Goal: Task Accomplishment & Management: Manage account settings

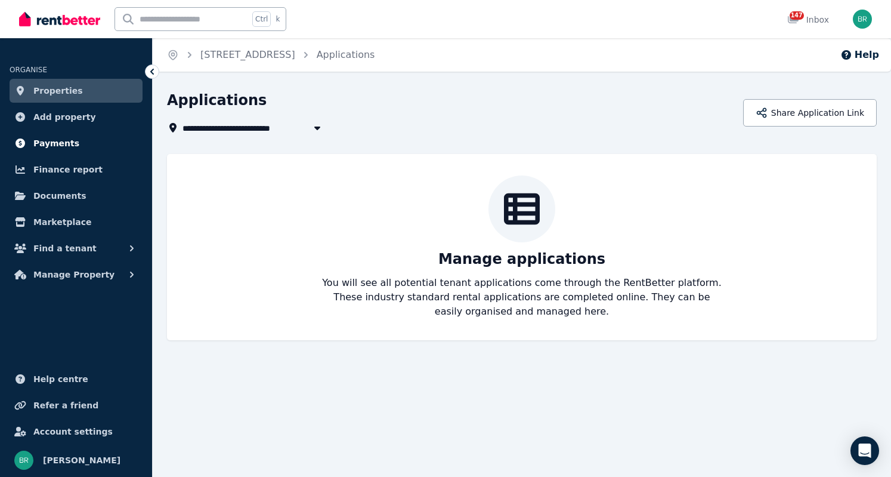
click at [60, 150] on span "Payments" at bounding box center [56, 143] width 46 height 14
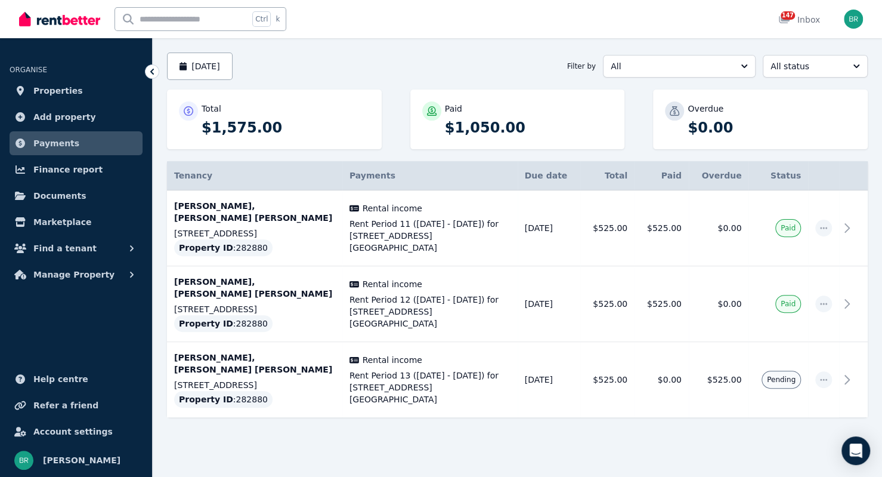
scroll to position [105, 0]
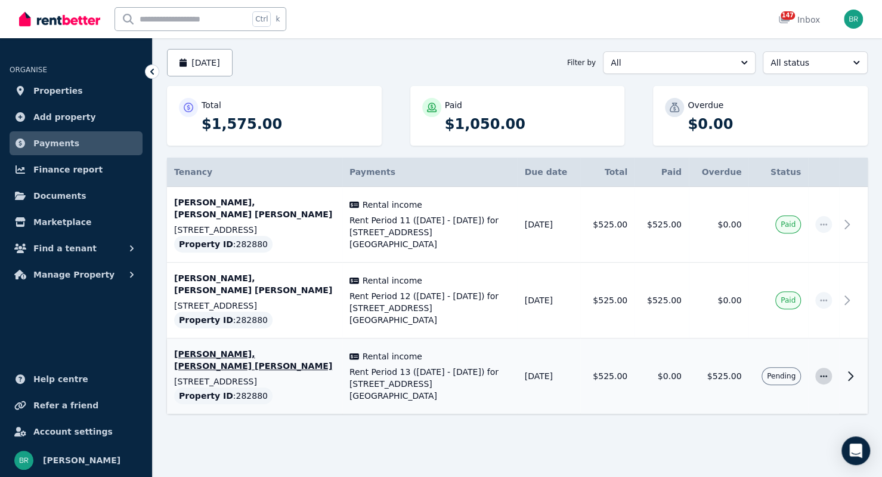
click at [824, 375] on icon "button" at bounding box center [824, 376] width 10 height 8
click at [775, 437] on span "Mark as paid" at bounding box center [784, 432] width 76 height 14
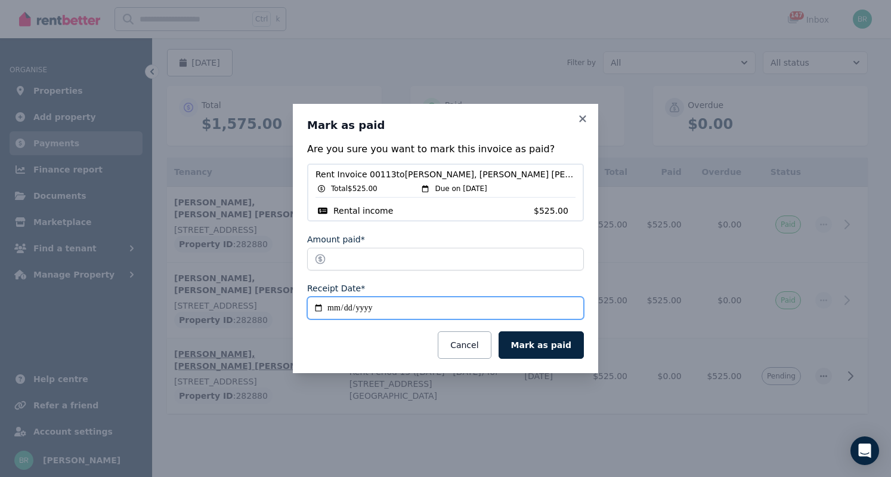
click at [391, 310] on input "**********" at bounding box center [445, 307] width 277 height 23
type input "**********"
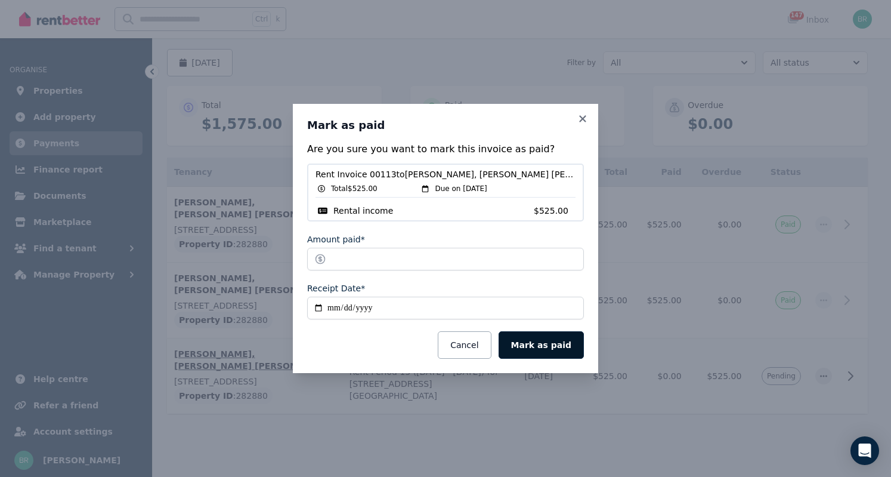
click at [540, 347] on button "Mark as paid" at bounding box center [541, 344] width 85 height 27
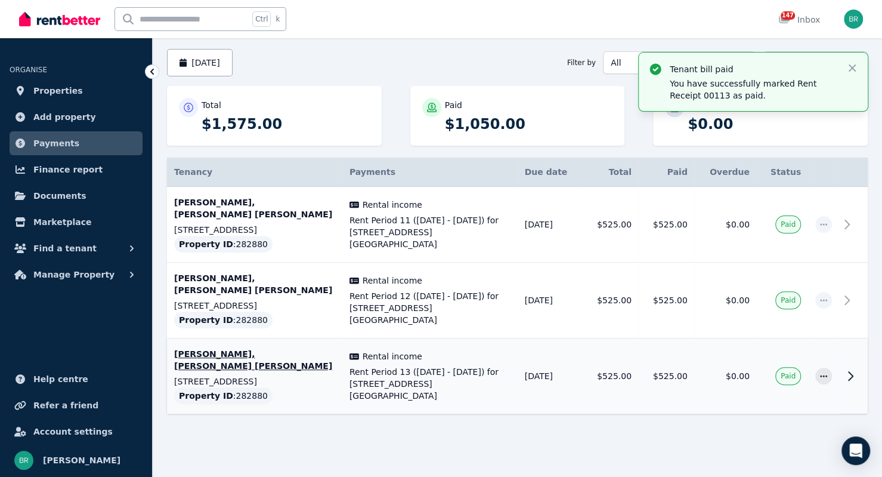
click at [810, 132] on p "$0.00" at bounding box center [772, 124] width 168 height 19
click at [858, 68] on icon "button" at bounding box center [852, 68] width 12 height 12
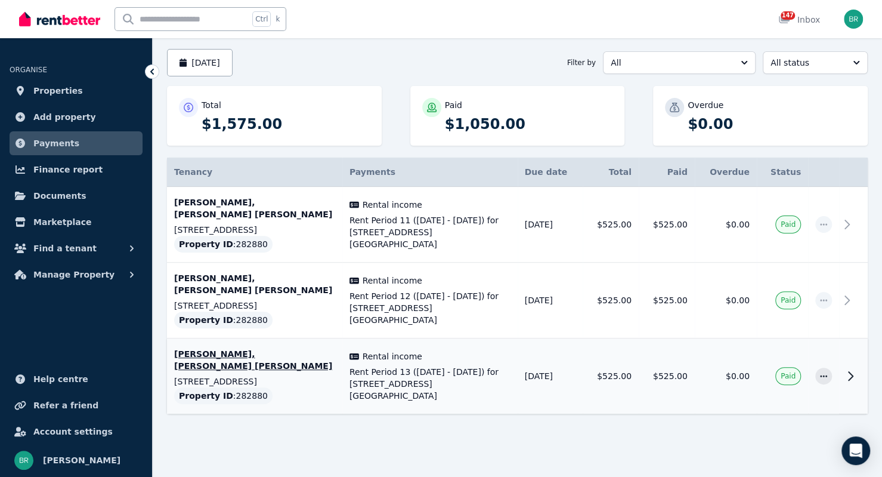
click at [418, 61] on div "August 2025 Filter by All All status" at bounding box center [517, 62] width 701 height 27
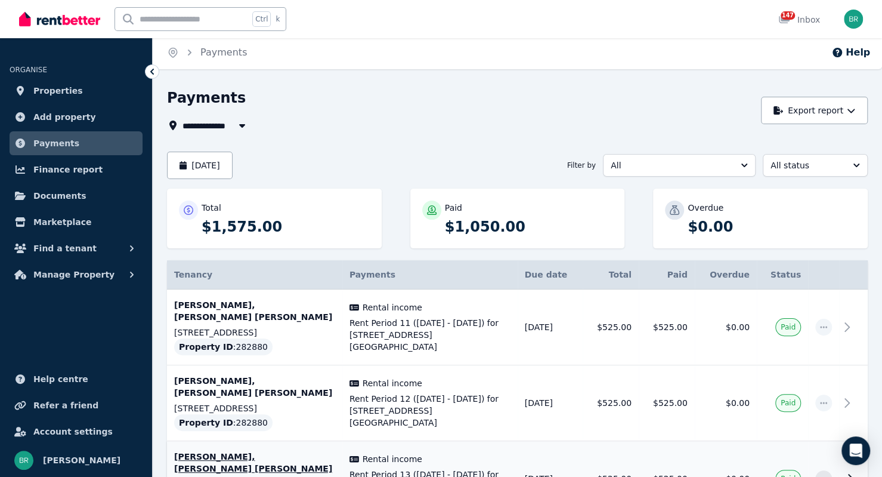
scroll to position [0, 0]
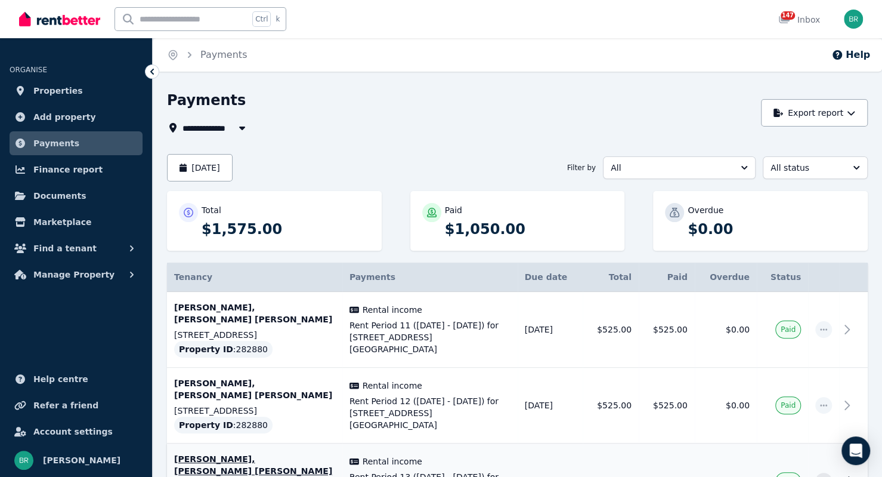
click at [66, 147] on span "Payments" at bounding box center [56, 143] width 46 height 14
click at [215, 169] on button "August 2025" at bounding box center [200, 167] width 66 height 27
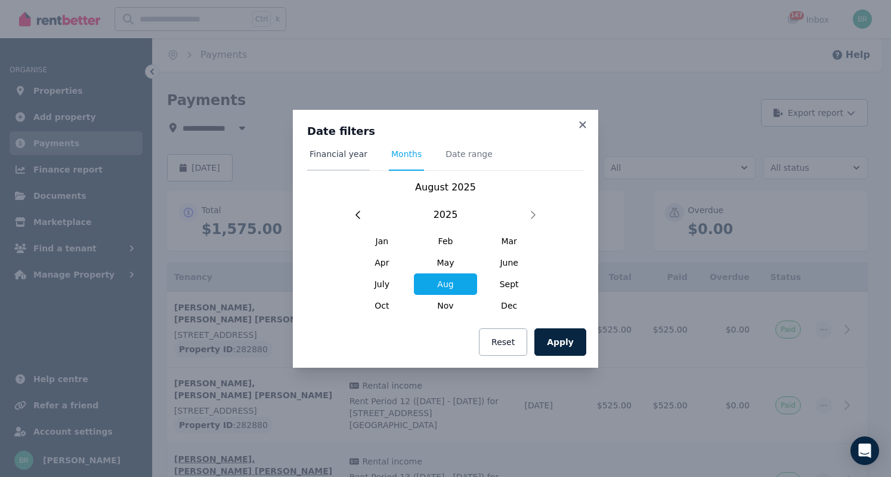
click at [344, 153] on span "Financial year" at bounding box center [339, 154] width 58 height 12
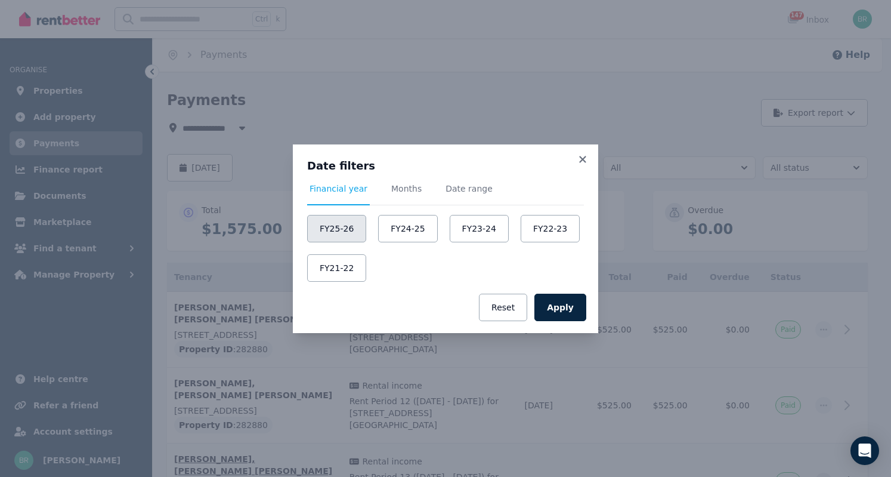
click at [334, 234] on button "FY25-26" at bounding box center [336, 228] width 59 height 27
click at [557, 304] on button "Apply" at bounding box center [560, 306] width 52 height 27
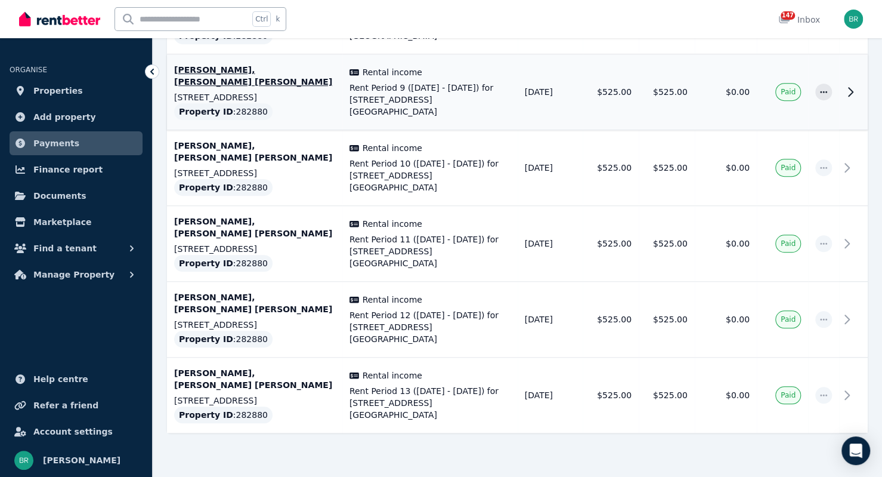
scroll to position [407, 0]
